Goal: Communication & Community: Answer question/provide support

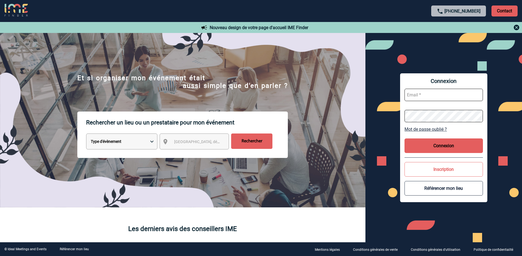
type input "[EMAIL_ADDRESS][DOMAIN_NAME]"
drag, startPoint x: 437, startPoint y: 142, endPoint x: 434, endPoint y: 143, distance: 3.1
click at [437, 142] on button "Connexion" at bounding box center [443, 146] width 78 height 15
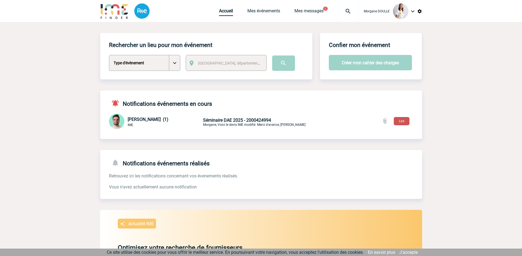
click at [402, 121] on button "Lire" at bounding box center [402, 121] width 16 height 8
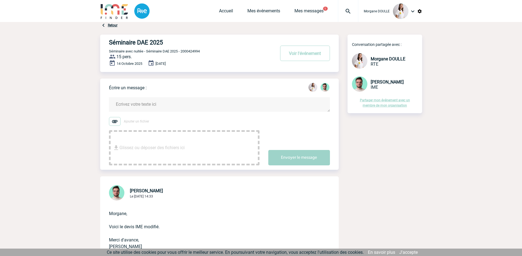
click at [139, 105] on textarea at bounding box center [219, 104] width 221 height 15
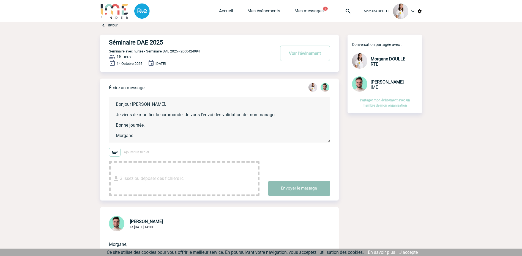
type textarea "Bonjour Benjamin, Je viens de modifier la commande. Je vous l'envoi dès validat…"
click at [285, 188] on button "Envoyer le message" at bounding box center [299, 188] width 62 height 15
